Goal: Information Seeking & Learning: Learn about a topic

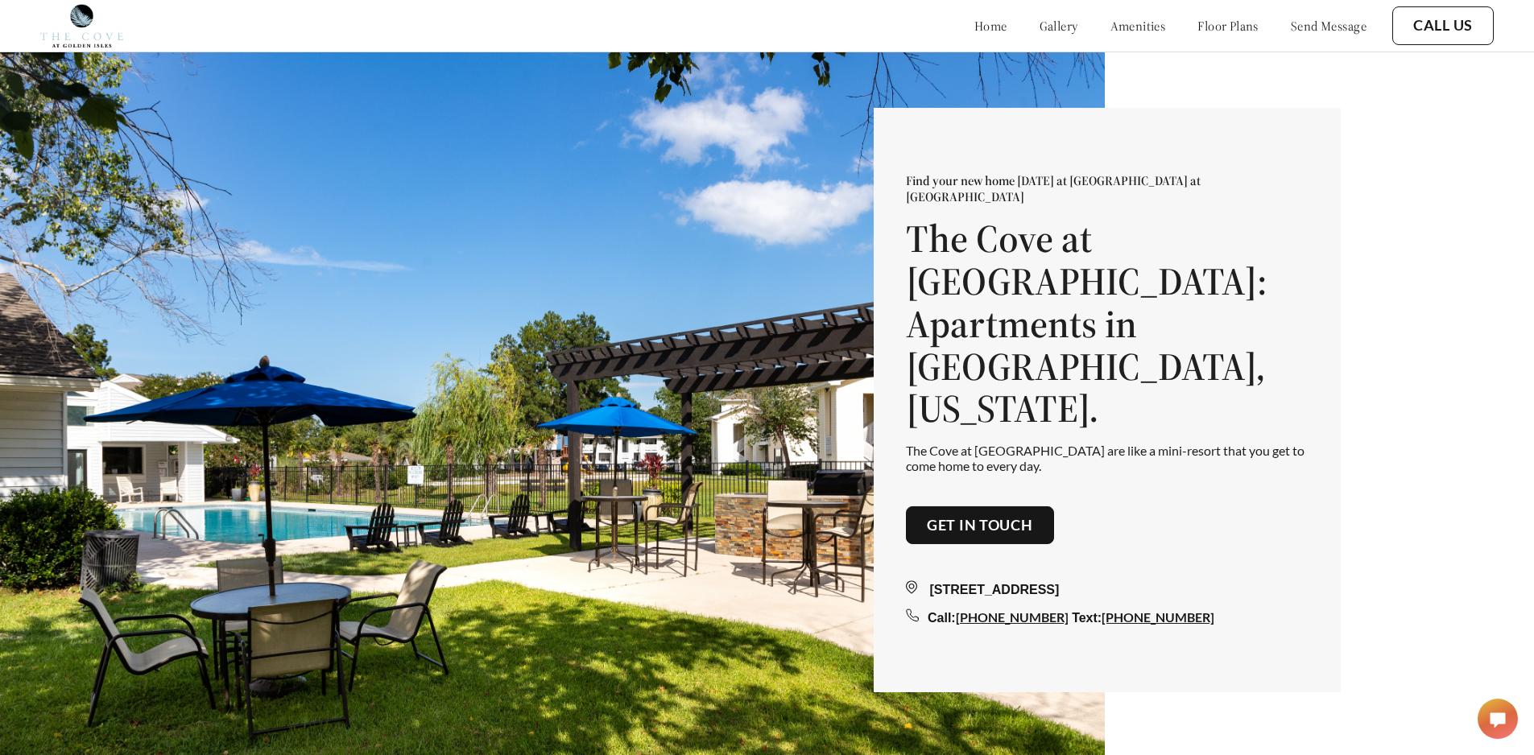
click at [1203, 27] on link "floor plans" at bounding box center [1227, 26] width 61 height 16
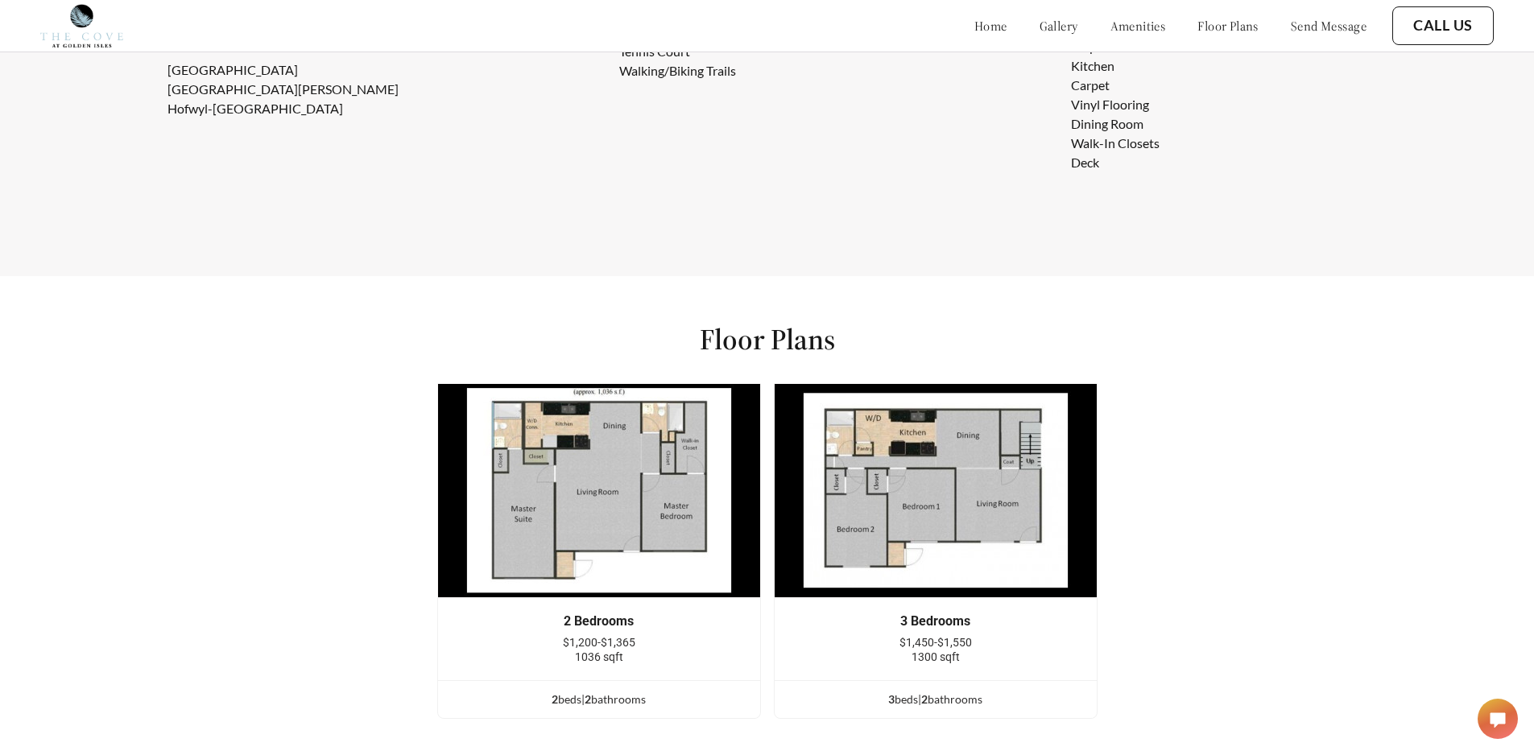
scroll to position [2040, 0]
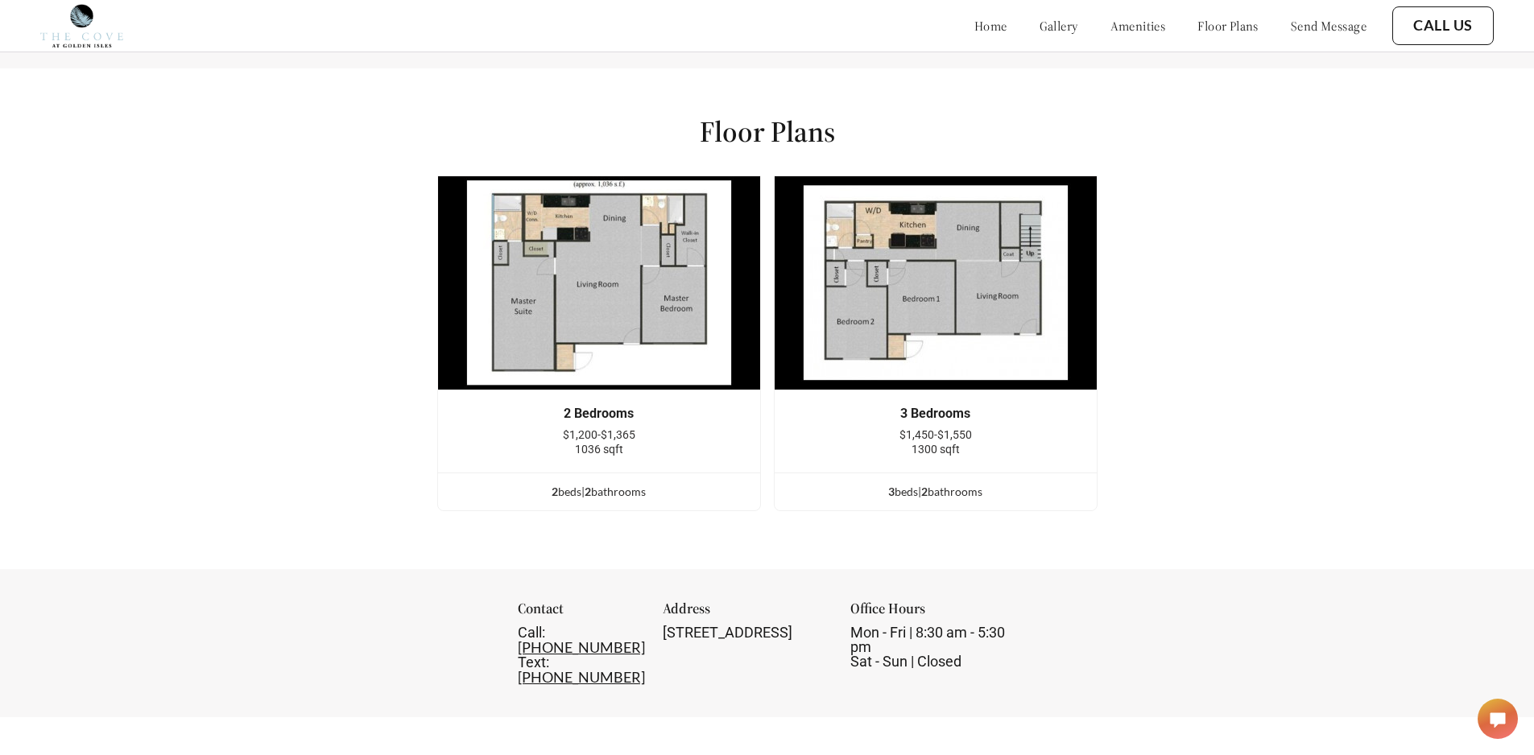
click at [546, 348] on img at bounding box center [599, 282] width 324 height 215
click at [588, 441] on span "$1,200-$1,365" at bounding box center [599, 434] width 72 height 13
click at [607, 501] on div "2 bed s | 2 bathroom s" at bounding box center [599, 492] width 322 height 18
click at [634, 501] on div "2 bed s | 2 bathroom s" at bounding box center [599, 492] width 322 height 18
click at [585, 345] on img at bounding box center [599, 282] width 324 height 215
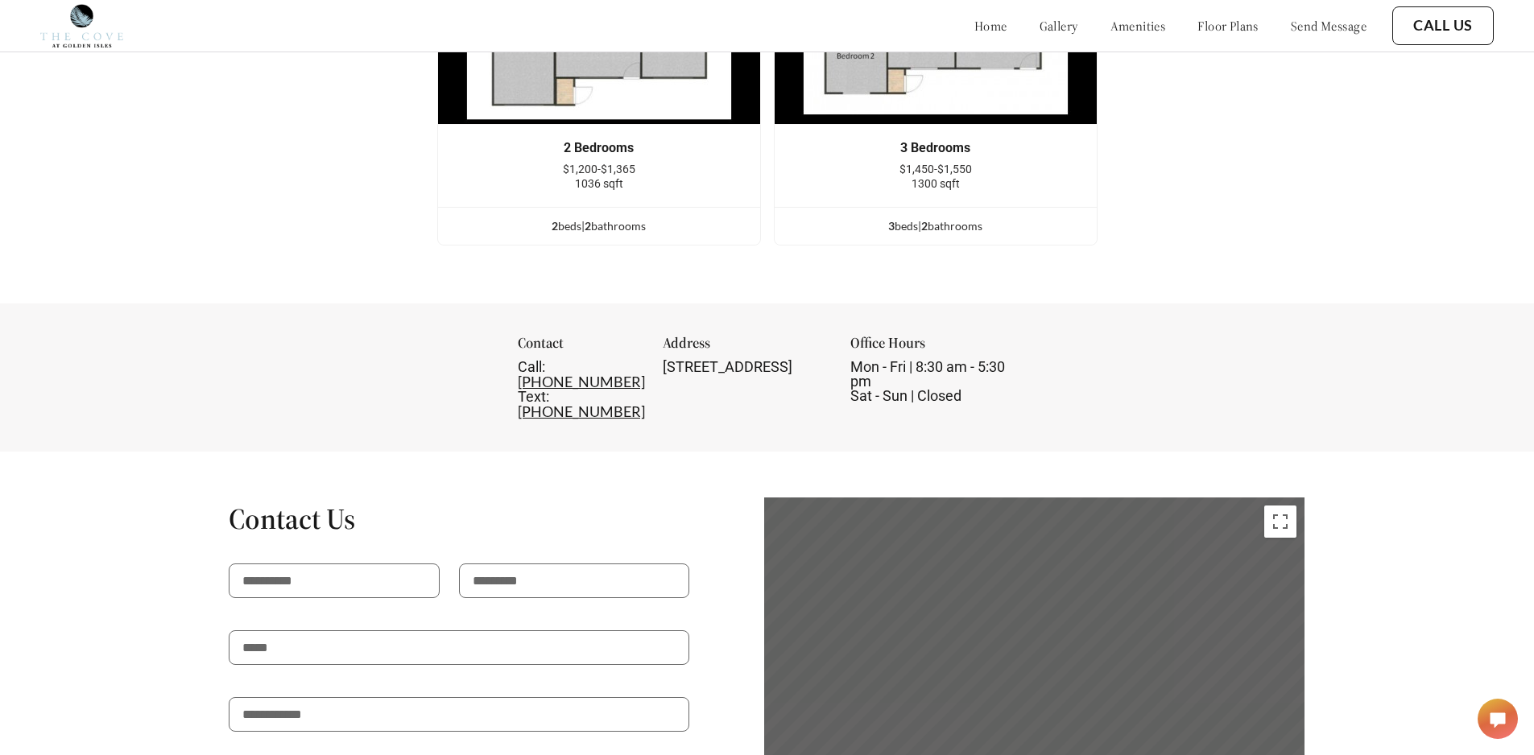
scroll to position [2120, 0]
